Goal: Information Seeking & Learning: Learn about a topic

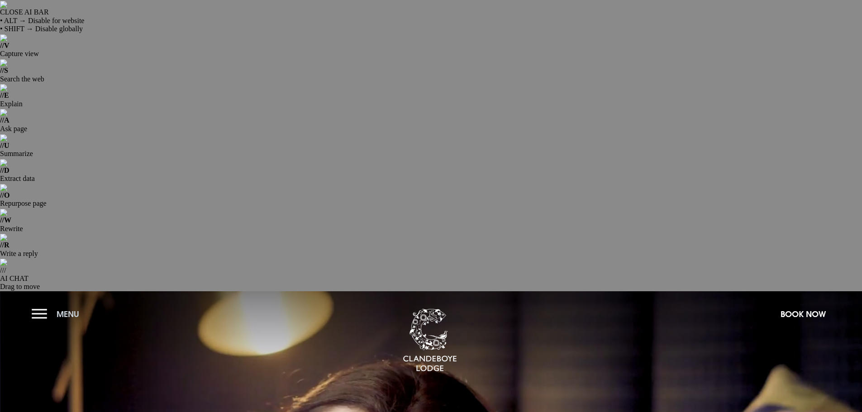
click at [45, 305] on button "Menu" at bounding box center [58, 314] width 52 height 19
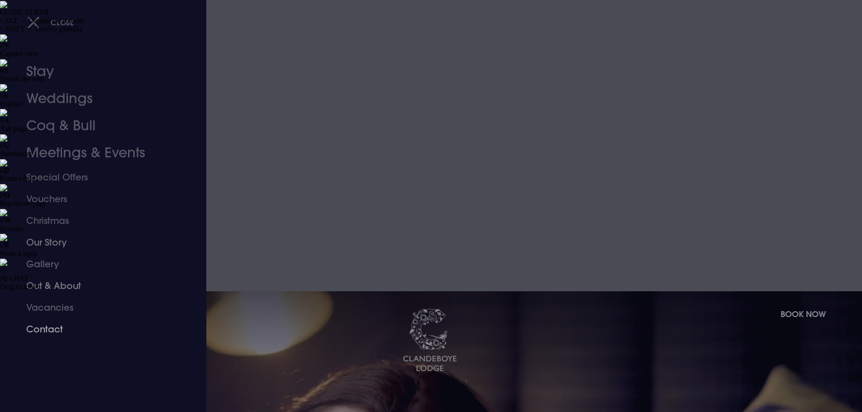
drag, startPoint x: 42, startPoint y: 308, endPoint x: 120, endPoint y: 261, distance: 91.2
click at [43, 308] on link "Vacancies" at bounding box center [97, 308] width 143 height 22
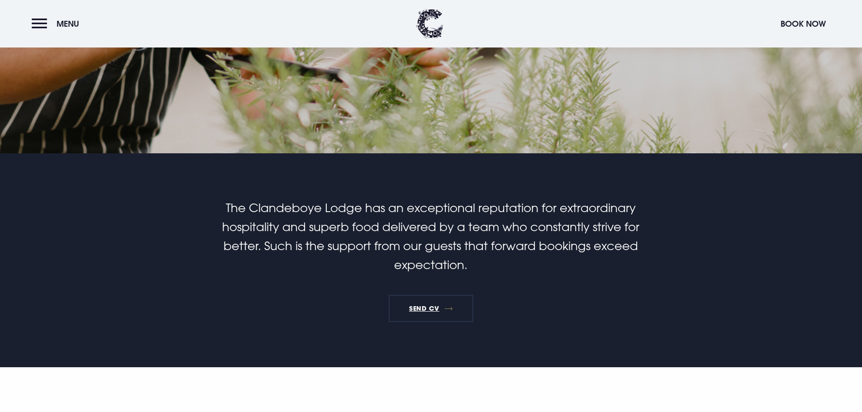
scroll to position [498, 0]
